Goal: Task Accomplishment & Management: Complete application form

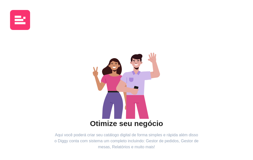
scroll to position [63, 0]
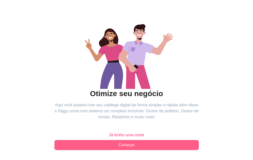
click at [118, 142] on span "Começar" at bounding box center [126, 145] width 16 height 6
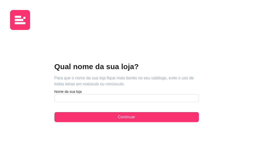
click at [54, 89] on article "Nome da sua loja" at bounding box center [126, 91] width 144 height 5
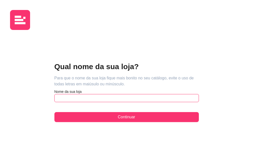
click at [54, 94] on input "text" at bounding box center [126, 98] width 144 height 8
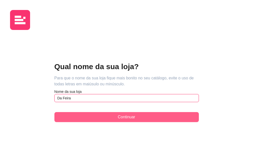
type input "Da Feira"
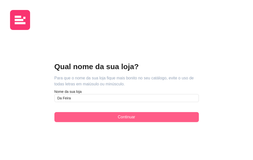
click at [118, 114] on span "Continuar" at bounding box center [126, 117] width 17 height 6
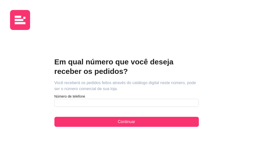
scroll to position [62, 0]
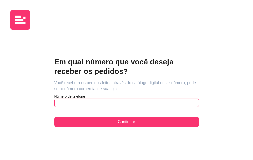
click at [54, 99] on input "text" at bounding box center [126, 103] width 144 height 8
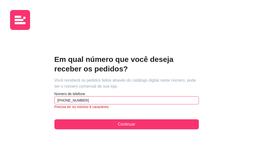
scroll to position [63, 0]
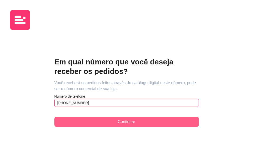
type input "[PHONE_NUMBER]"
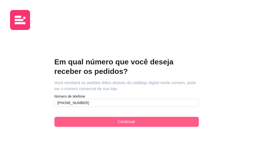
click at [54, 117] on button "Continuar" at bounding box center [126, 122] width 144 height 10
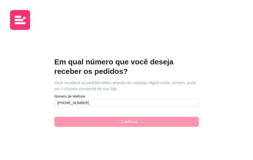
scroll to position [43, 0]
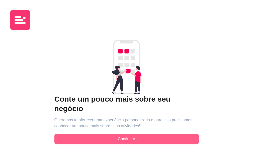
click at [118, 136] on span "Continuar" at bounding box center [126, 139] width 17 height 6
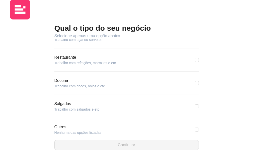
scroll to position [95, 0]
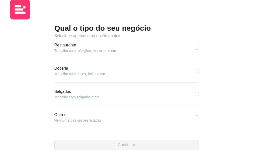
click at [54, 95] on article "Trabalho com salgados e etc" at bounding box center [76, 97] width 45 height 5
drag, startPoint x: 17, startPoint y: 70, endPoint x: 20, endPoint y: 70, distance: 3.0
click at [54, 95] on article "Trabalho com salgados e etc" at bounding box center [76, 97] width 45 height 5
click at [195, 92] on input "checkbox" at bounding box center [197, 94] width 4 height 4
checkbox input "true"
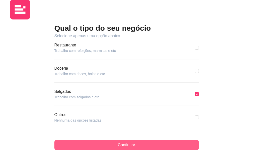
click at [118, 142] on span "Continuar" at bounding box center [126, 145] width 17 height 6
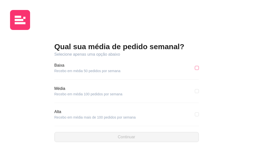
click at [195, 66] on input "checkbox" at bounding box center [197, 68] width 4 height 4
checkbox input "true"
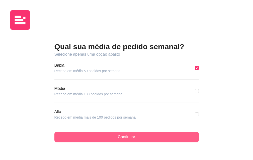
click at [118, 134] on span "Continuar" at bounding box center [126, 137] width 17 height 6
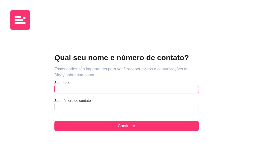
click at [54, 85] on input "text" at bounding box center [126, 89] width 144 height 8
